Goal: Find specific page/section: Find specific page/section

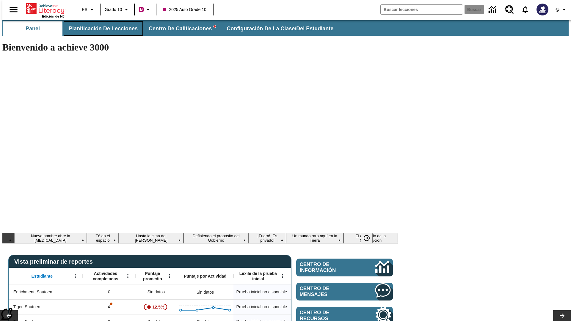
click at [100, 29] on span "Planificación de lecciones" at bounding box center [103, 28] width 69 height 7
